Goal: Transaction & Acquisition: Book appointment/travel/reservation

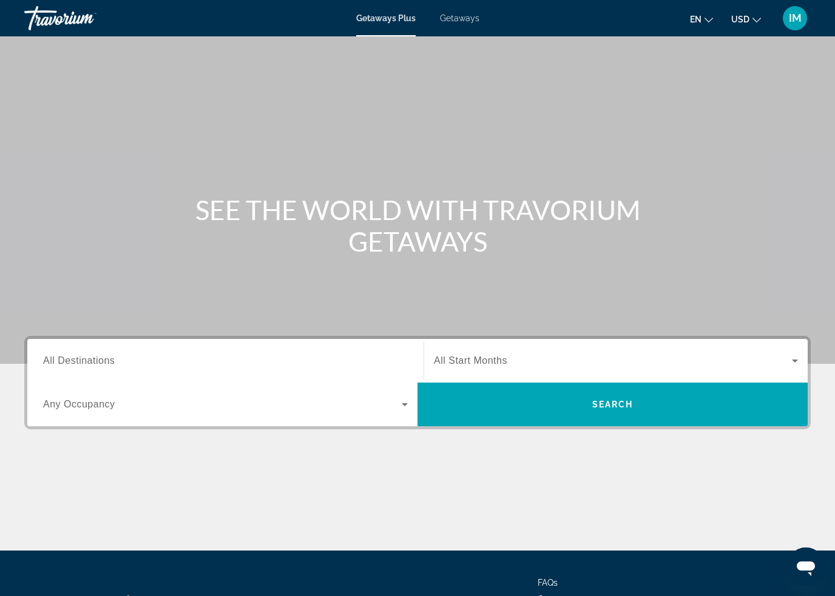
click at [468, 10] on div "Getaways Plus Getaways en English Español Français Italiano Português русский U…" at bounding box center [417, 18] width 835 height 32
click at [452, 22] on span "Getaways" at bounding box center [459, 18] width 39 height 10
click at [89, 368] on div "Destination All Destinations" at bounding box center [225, 361] width 365 height 35
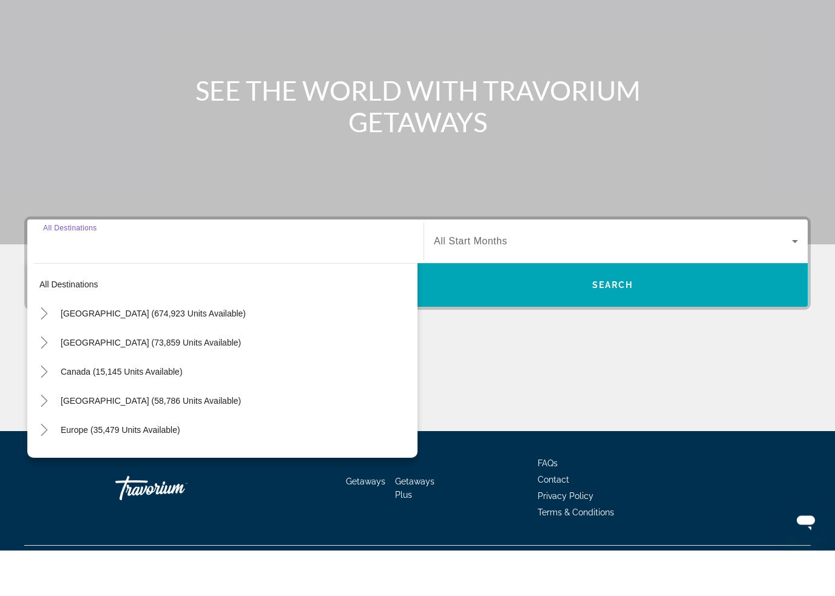
scroll to position [103, 0]
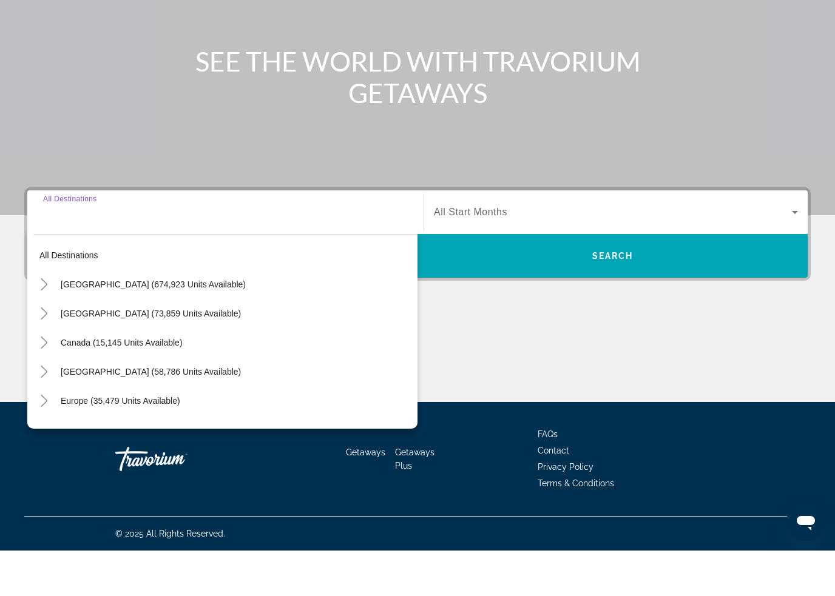
click at [48, 382] on icon "Toggle Canada (15,145 units available)" at bounding box center [44, 388] width 12 height 12
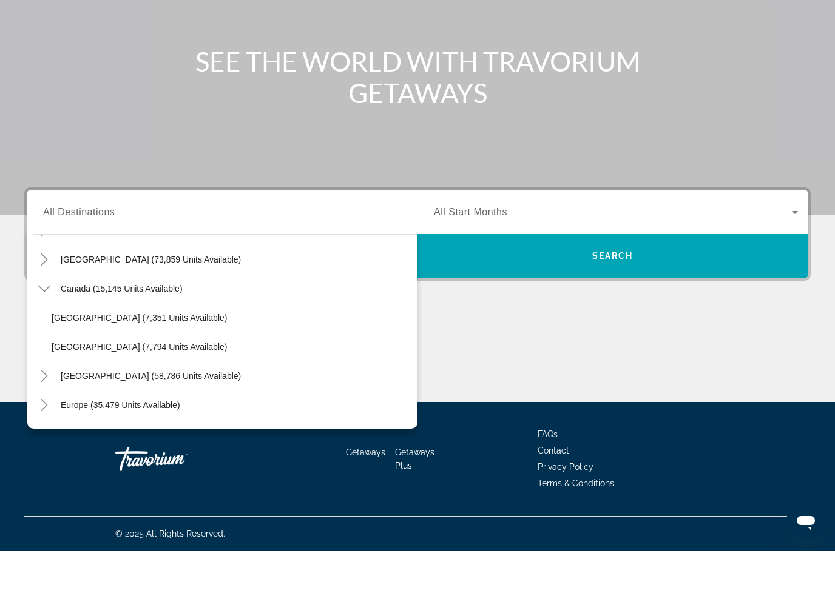
scroll to position [65, 0]
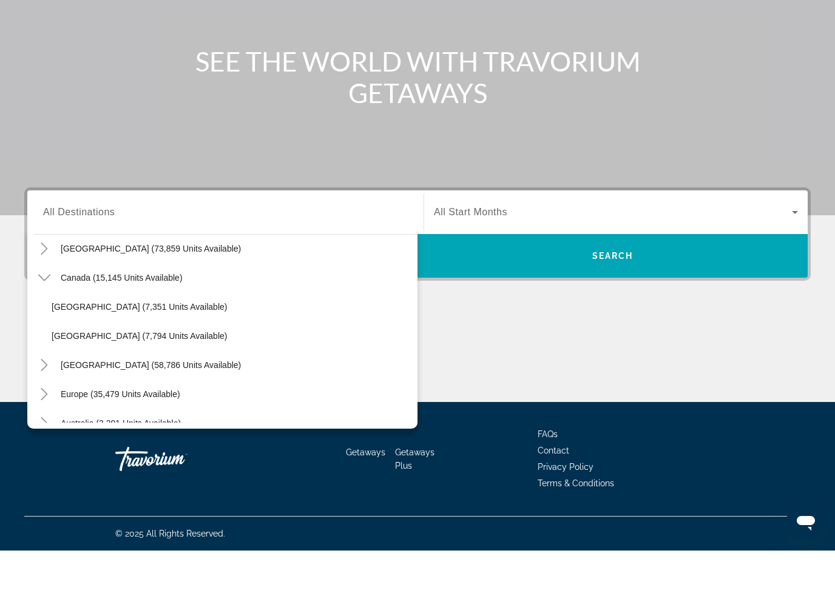
click at [75, 377] on span "[GEOGRAPHIC_DATA] (7,794 units available)" at bounding box center [139, 382] width 175 height 10
type input "**********"
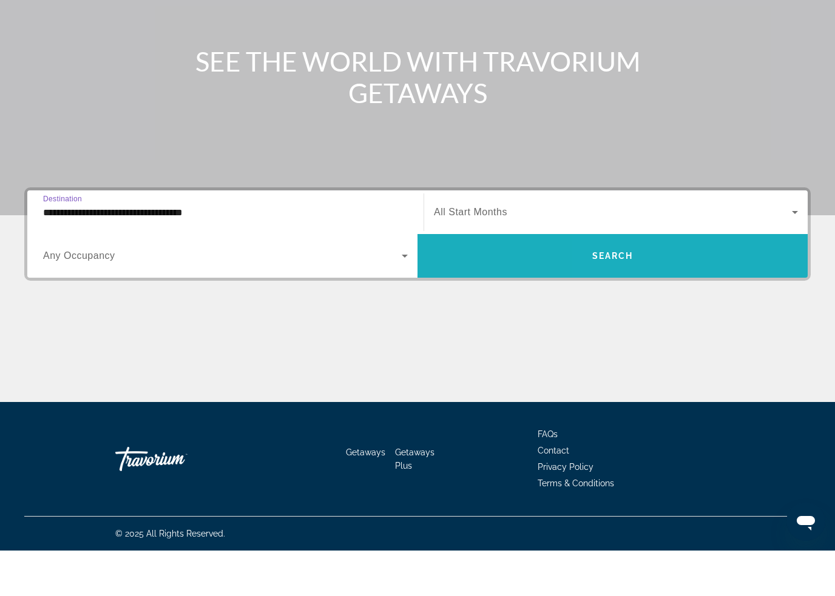
click at [702, 287] on span "Search widget" at bounding box center [612, 301] width 390 height 29
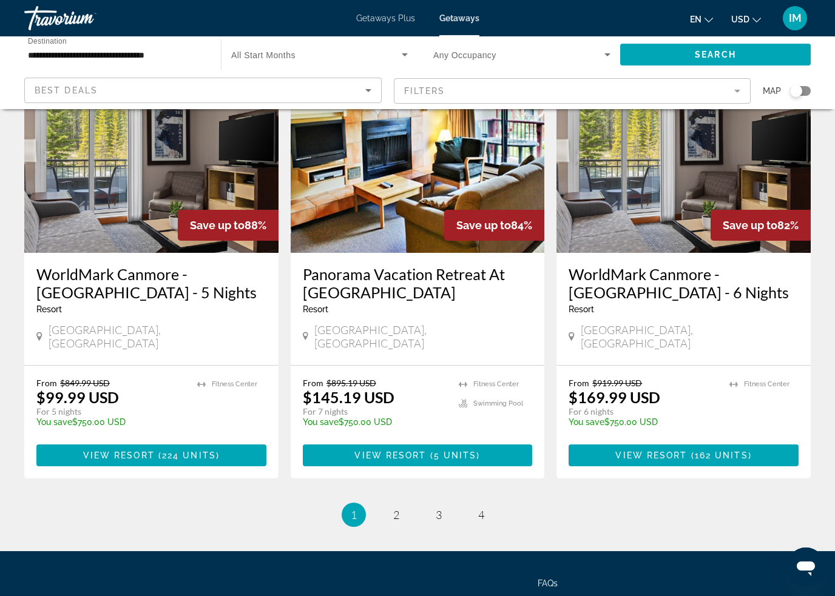
scroll to position [1455, 0]
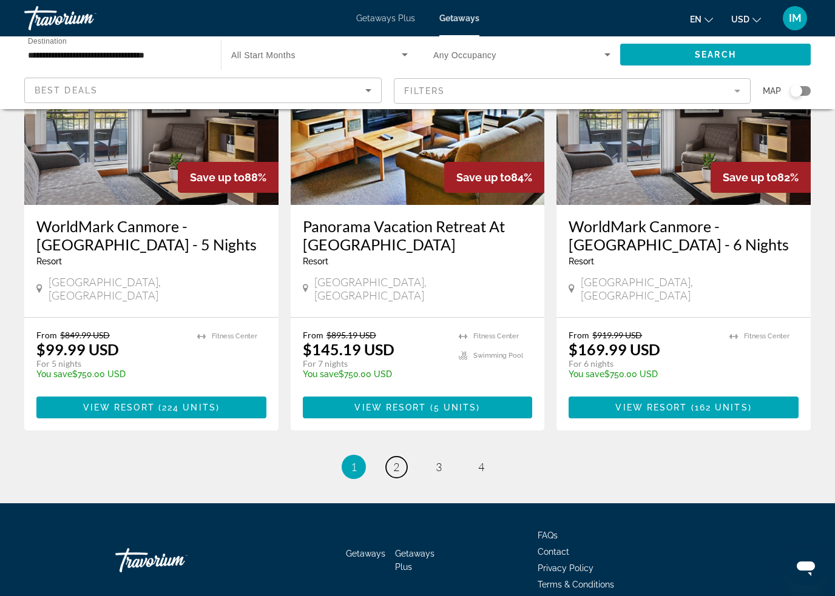
click at [401, 457] on link "page 2" at bounding box center [396, 467] width 21 height 21
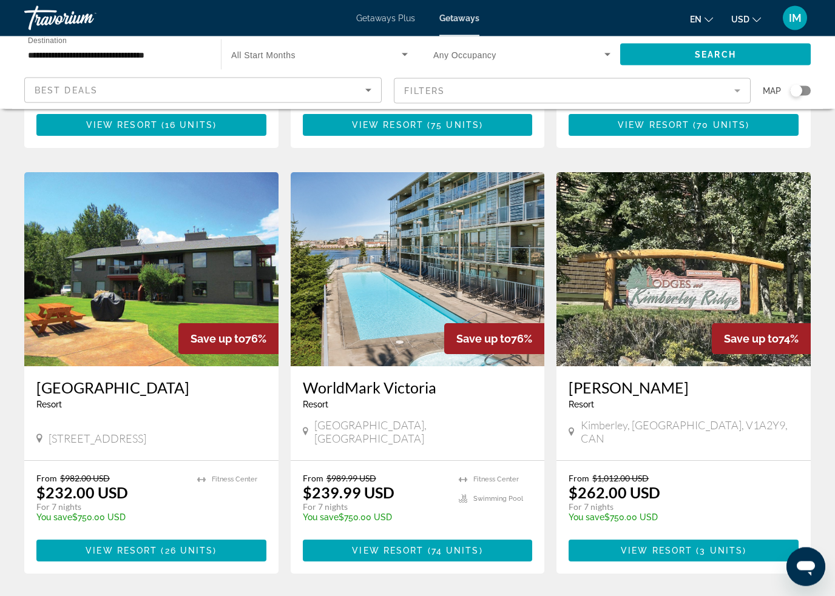
scroll to position [867, 0]
click at [432, 546] on span "74 units" at bounding box center [455, 551] width 48 height 10
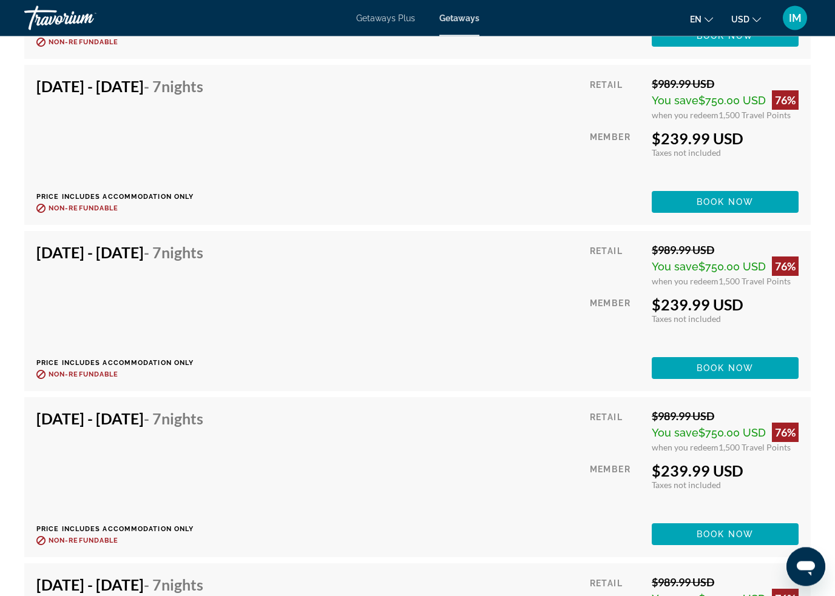
scroll to position [4420, 0]
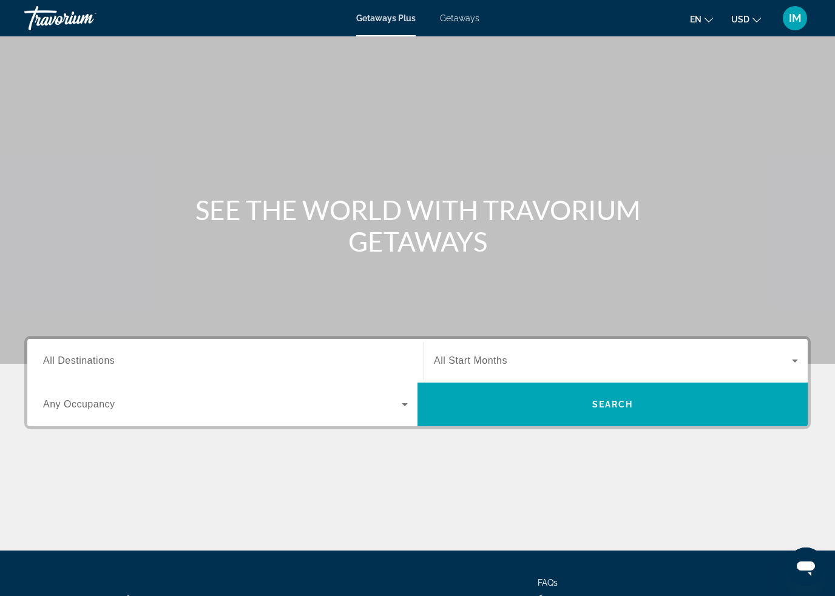
click at [78, 365] on span "All Destinations" at bounding box center [79, 360] width 72 height 10
click at [78, 365] on input "Destination All Destinations" at bounding box center [225, 361] width 365 height 15
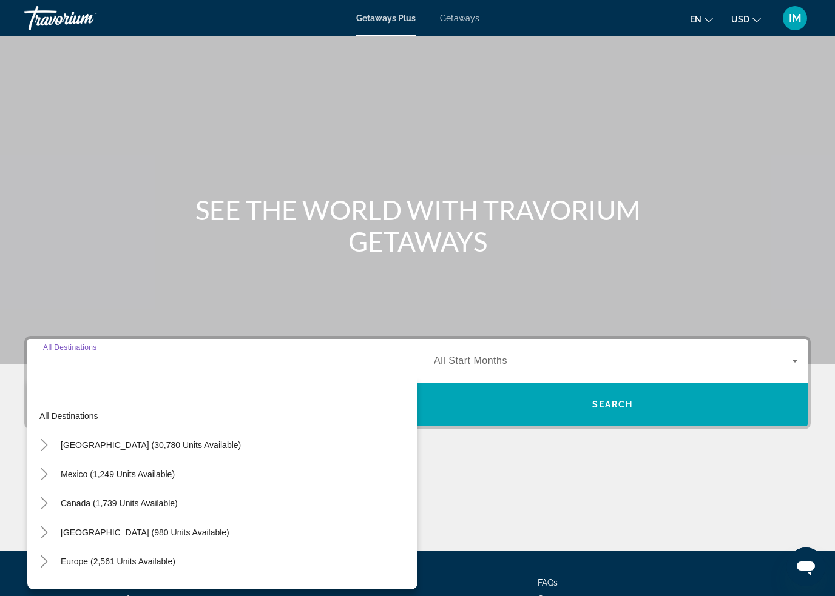
click at [469, 22] on span "Getaways" at bounding box center [459, 18] width 39 height 10
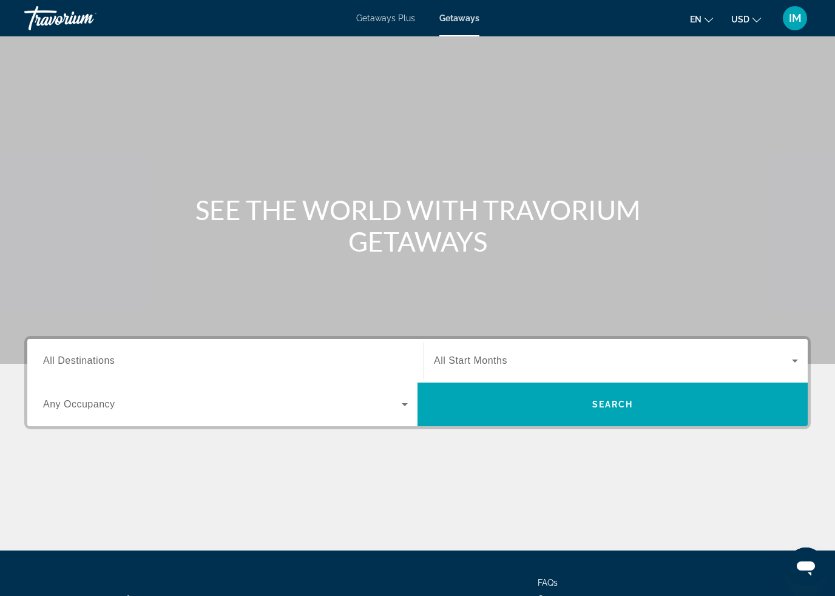
click at [81, 362] on span "All Destinations" at bounding box center [79, 360] width 72 height 10
click at [81, 362] on input "Destination All Destinations" at bounding box center [225, 361] width 365 height 15
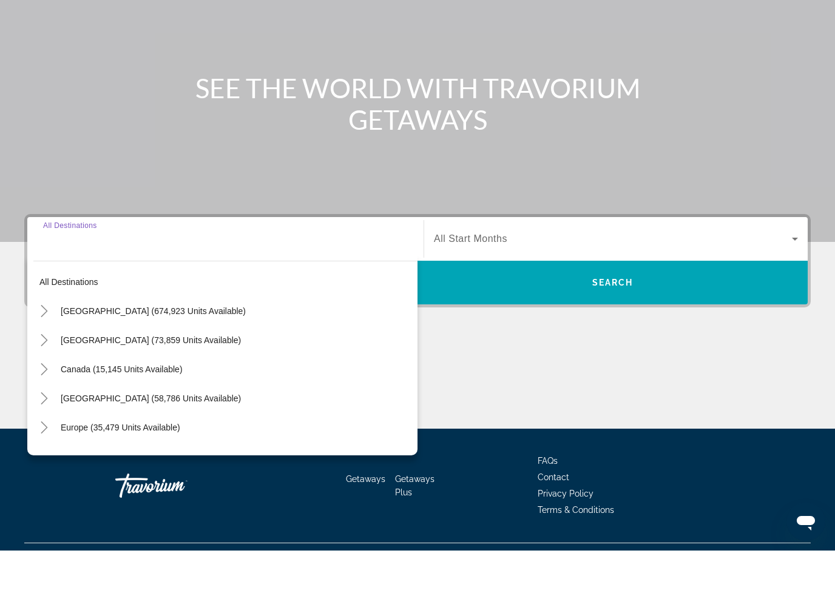
scroll to position [103, 0]
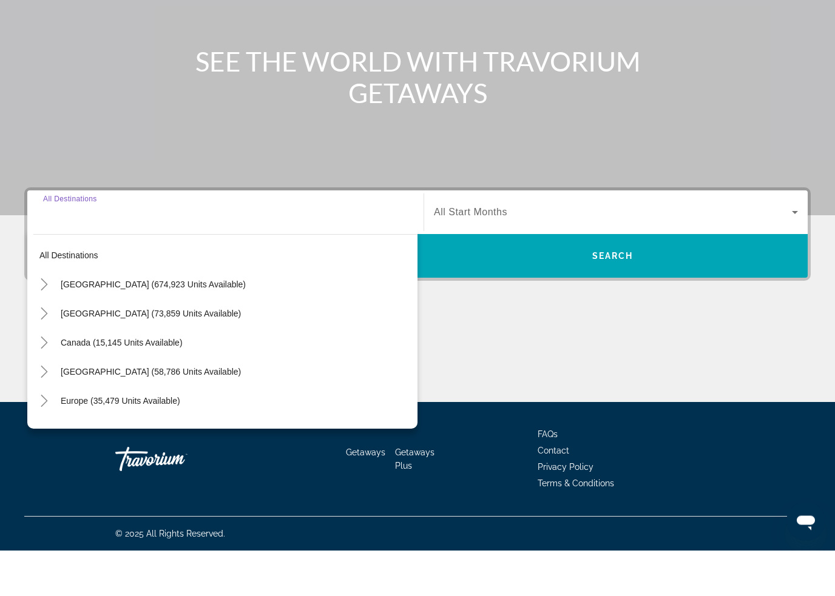
click at [45, 325] on icon "Toggle United States (674,923 units available)" at bounding box center [44, 331] width 12 height 12
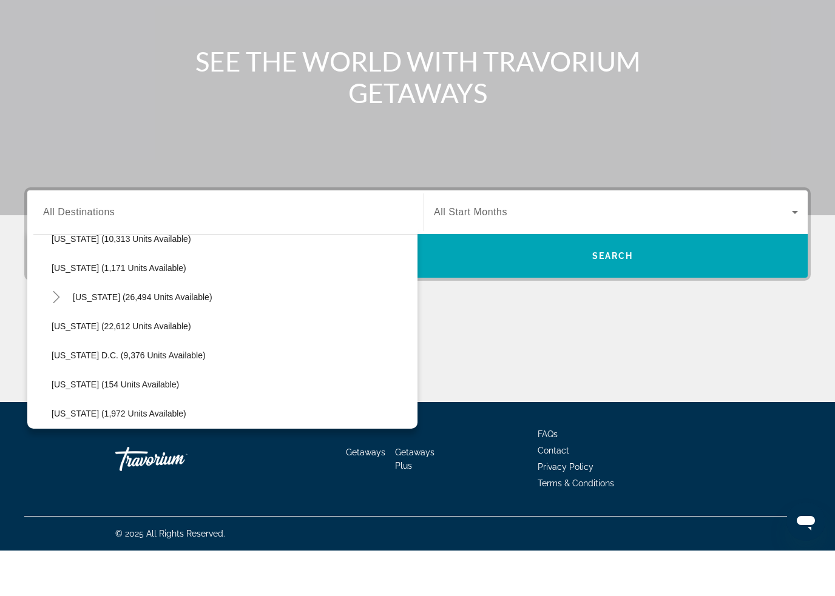
scroll to position [1156, 0]
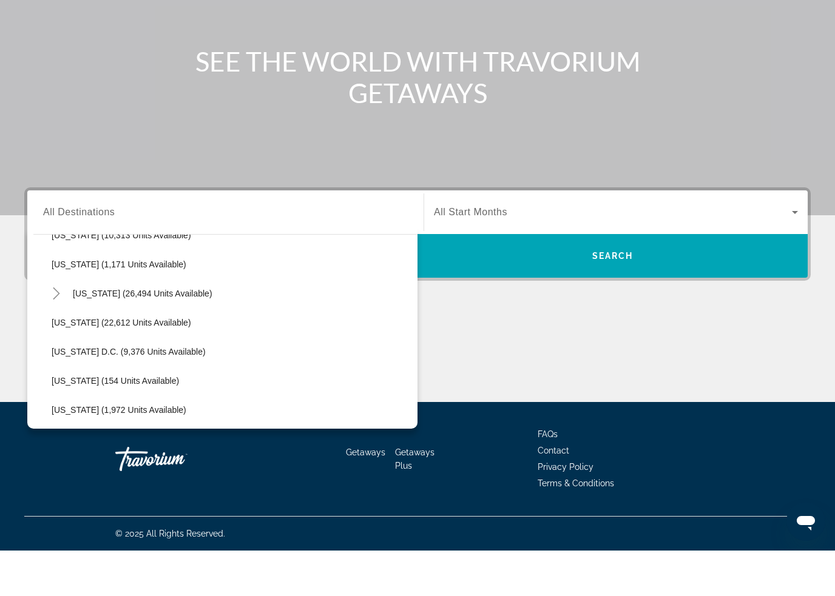
click at [86, 363] on span "Washington (22,612 units available)" at bounding box center [122, 368] width 140 height 10
type input "**********"
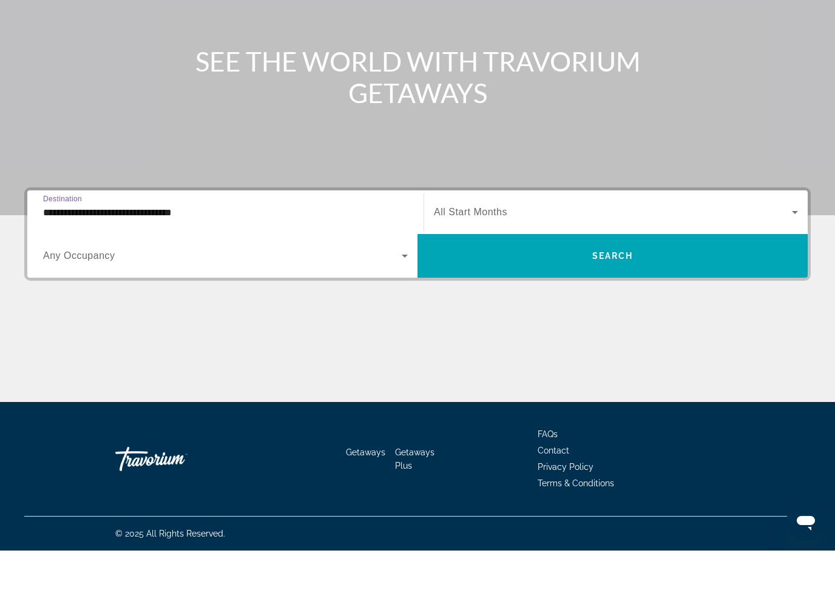
click at [730, 287] on span "Search widget" at bounding box center [612, 301] width 390 height 29
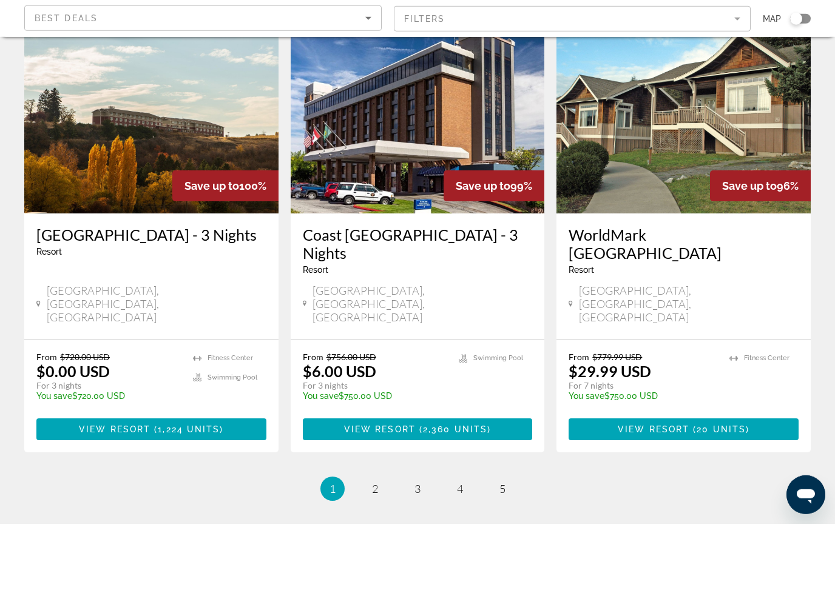
scroll to position [1422, 0]
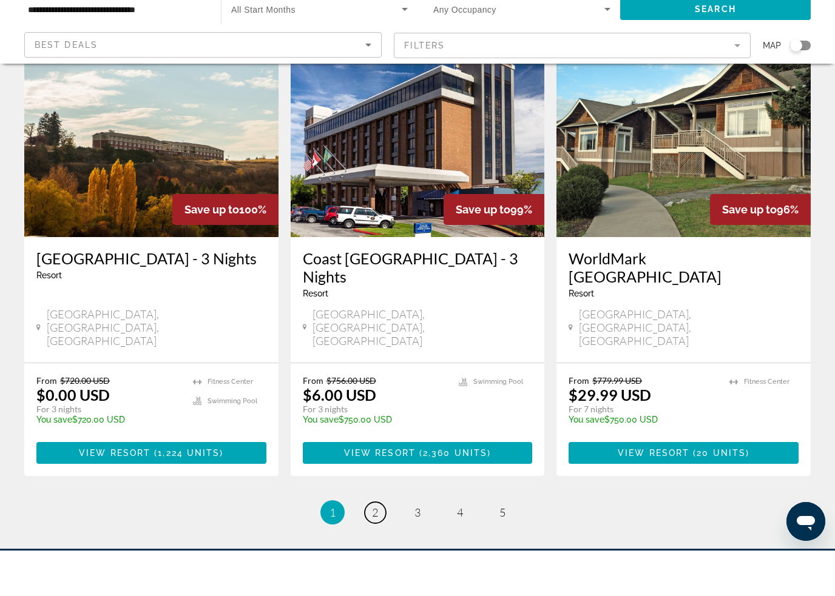
click at [380, 548] on link "page 2" at bounding box center [375, 558] width 21 height 21
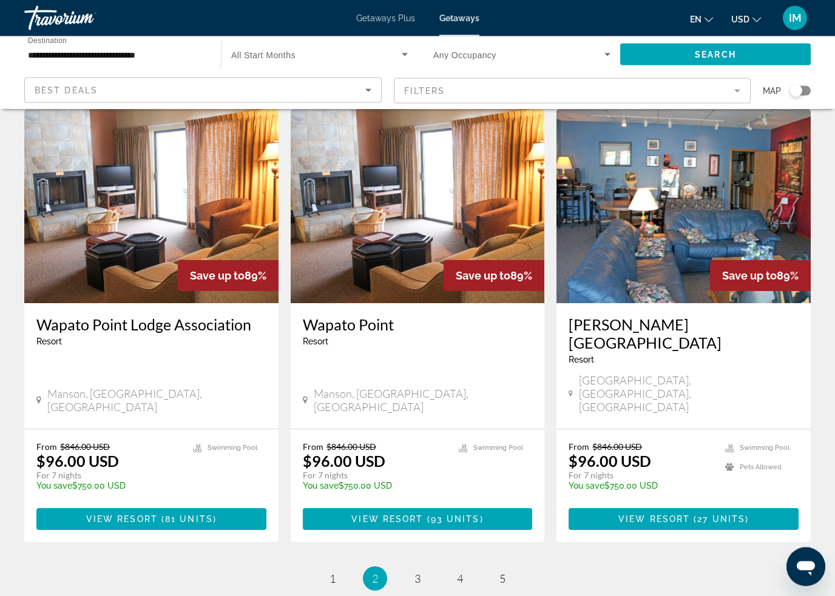
scroll to position [1419, 0]
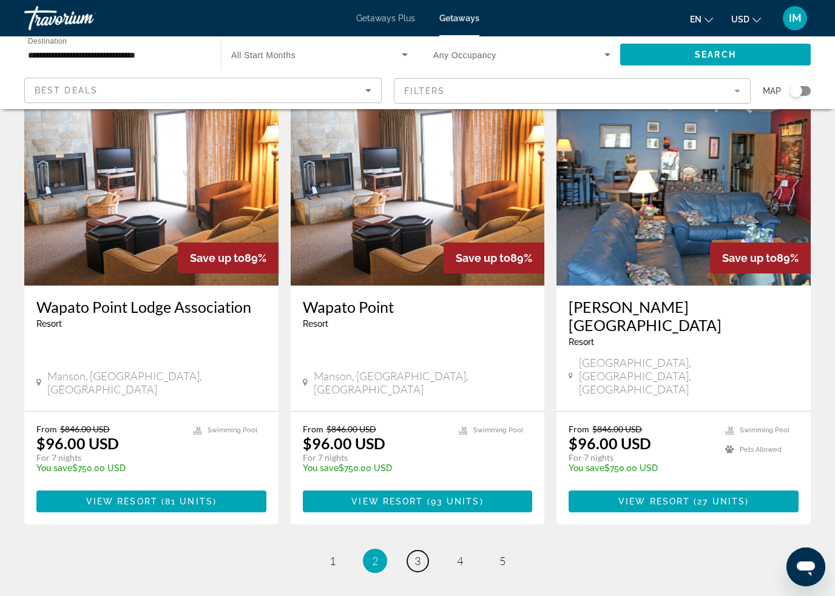
click at [422, 551] on link "page 3" at bounding box center [417, 561] width 21 height 21
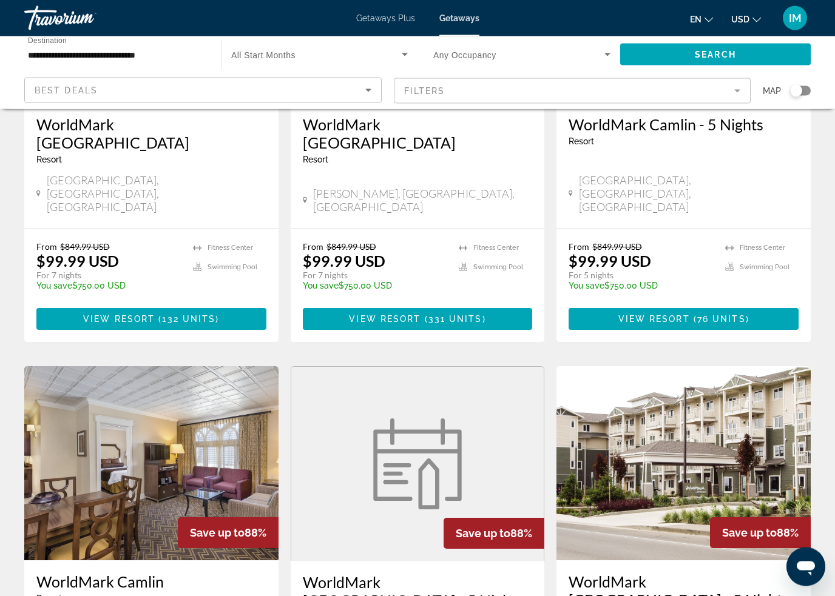
scroll to position [243, 0]
